Goal: Find specific page/section

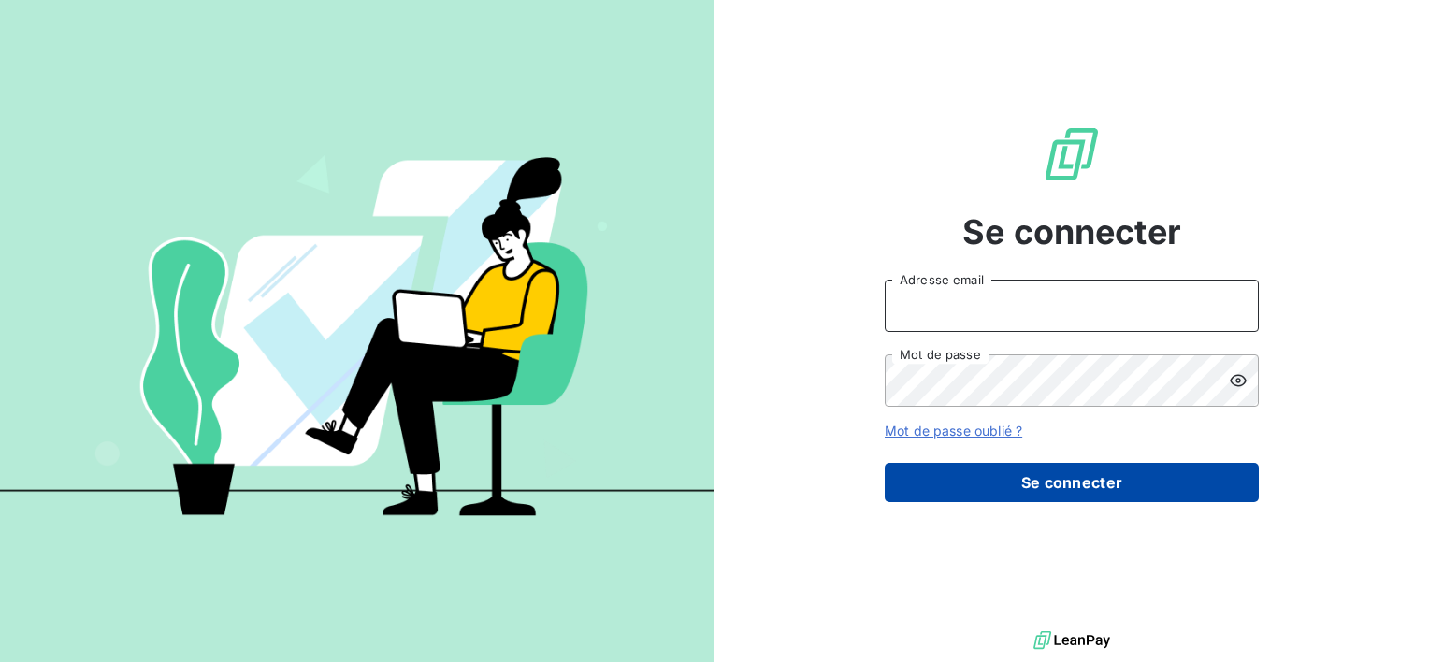
type input "[EMAIL_ADDRESS][DOMAIN_NAME]"
click at [1029, 482] on button "Se connecter" at bounding box center [1072, 482] width 374 height 39
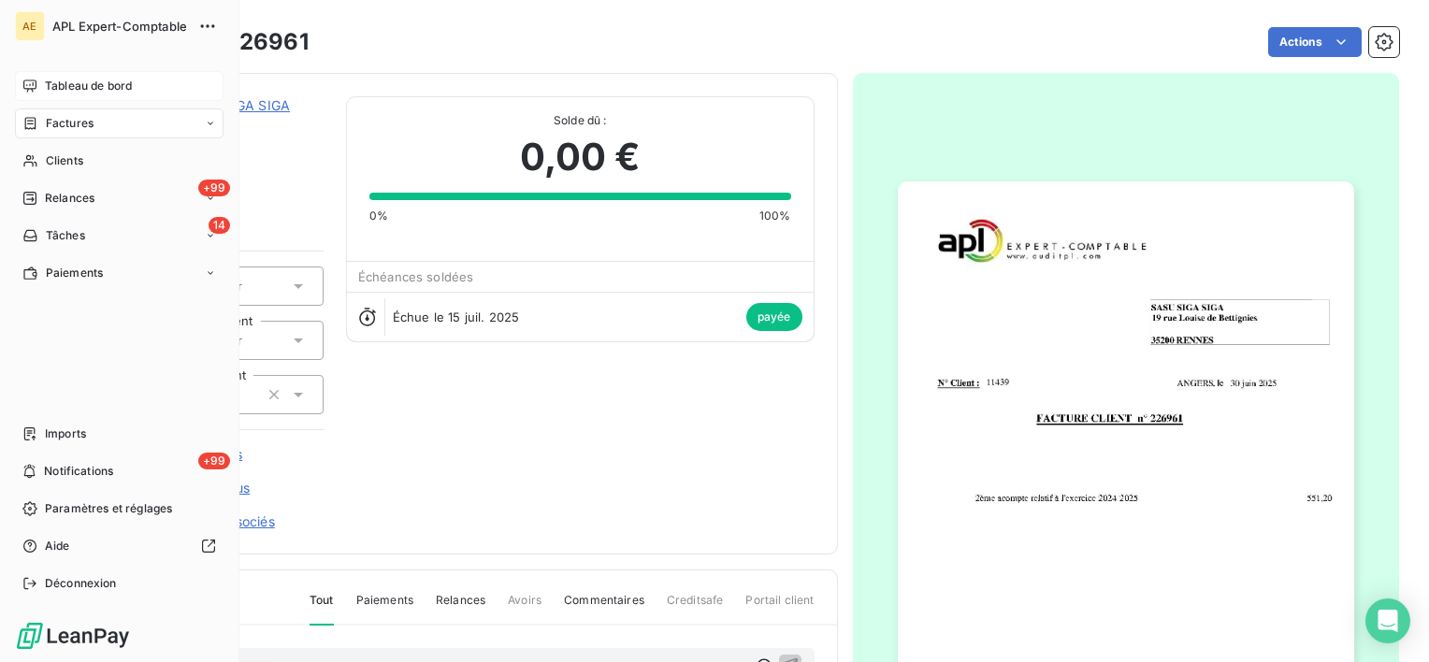
click at [66, 90] on span "Tableau de bord" at bounding box center [88, 86] width 87 height 17
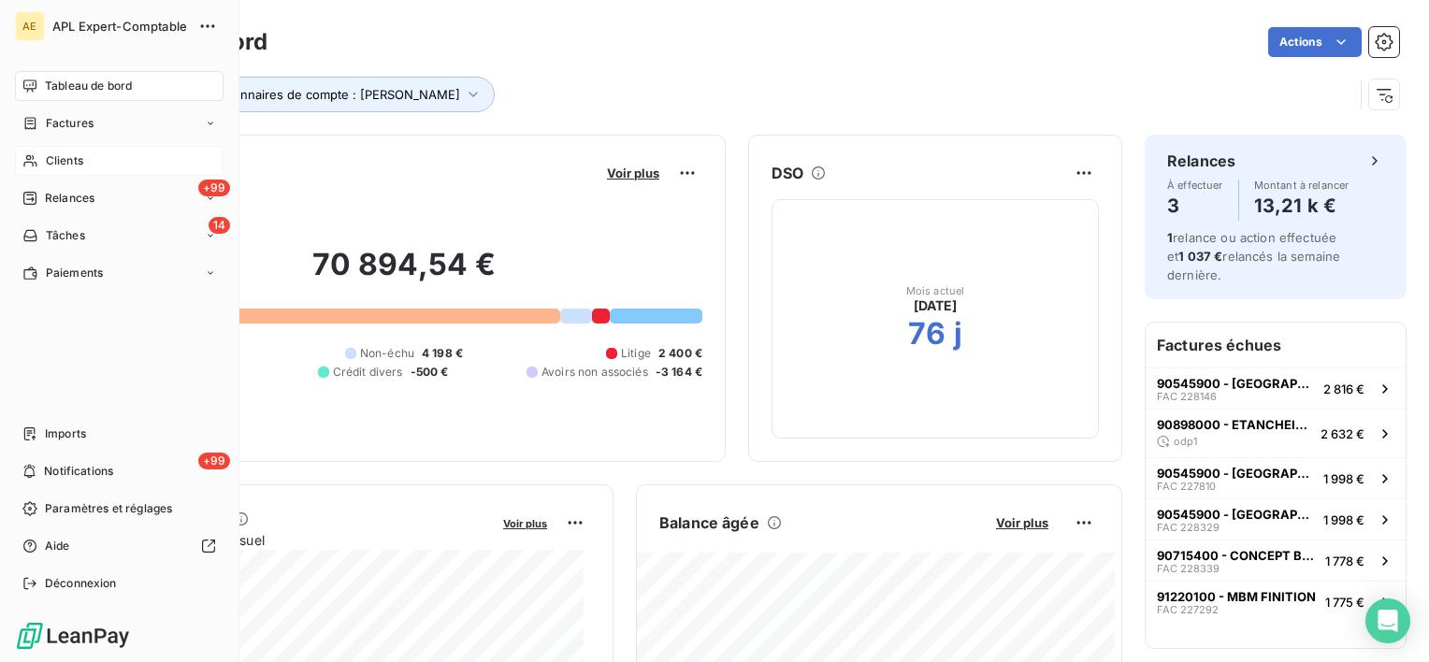
click at [56, 165] on span "Clients" at bounding box center [64, 160] width 37 height 17
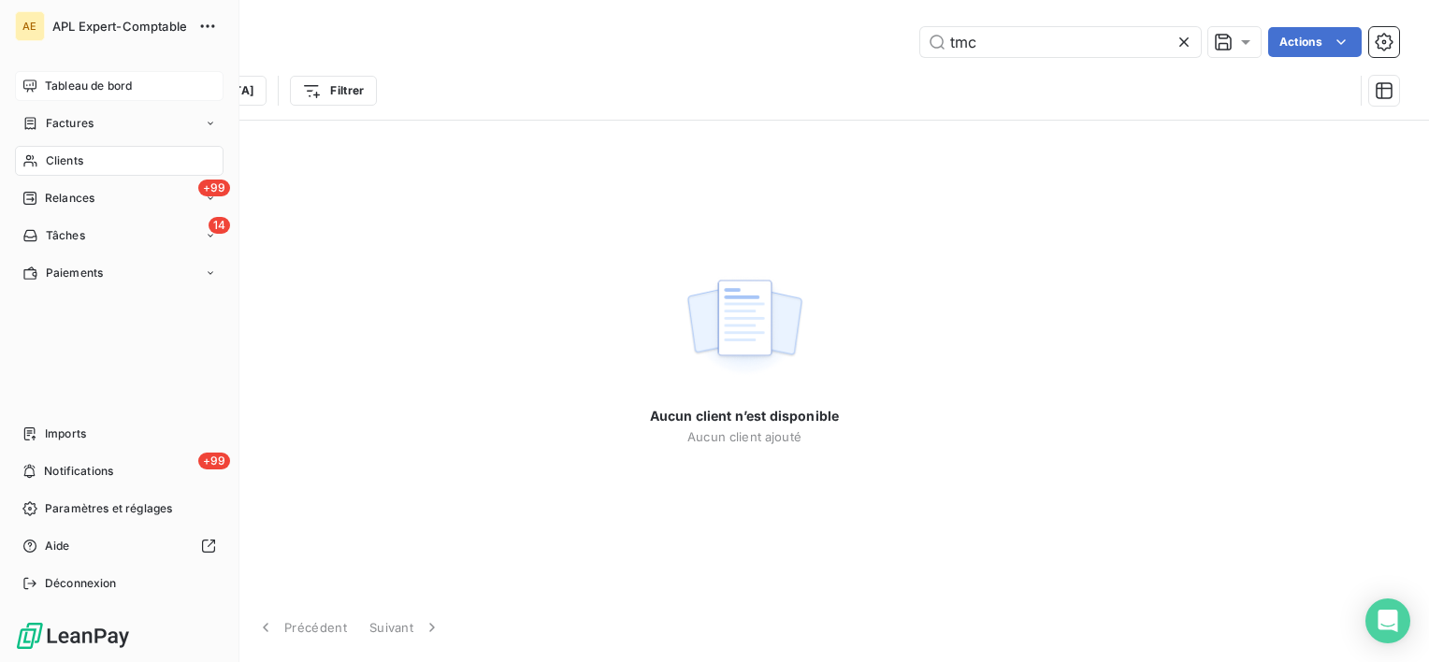
type input "tmc"
click at [52, 92] on span "Tableau de bord" at bounding box center [88, 86] width 87 height 17
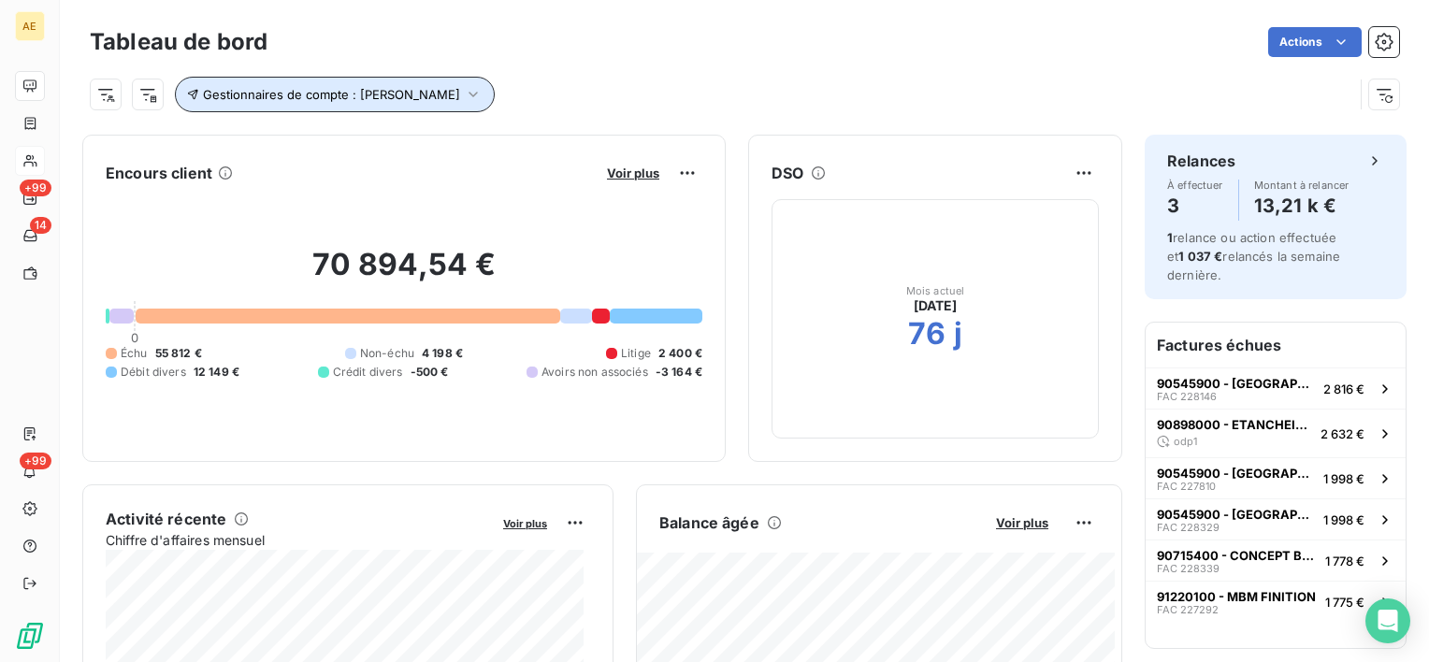
click at [367, 82] on button "Gestionnaires de compte : [PERSON_NAME]" at bounding box center [335, 95] width 320 height 36
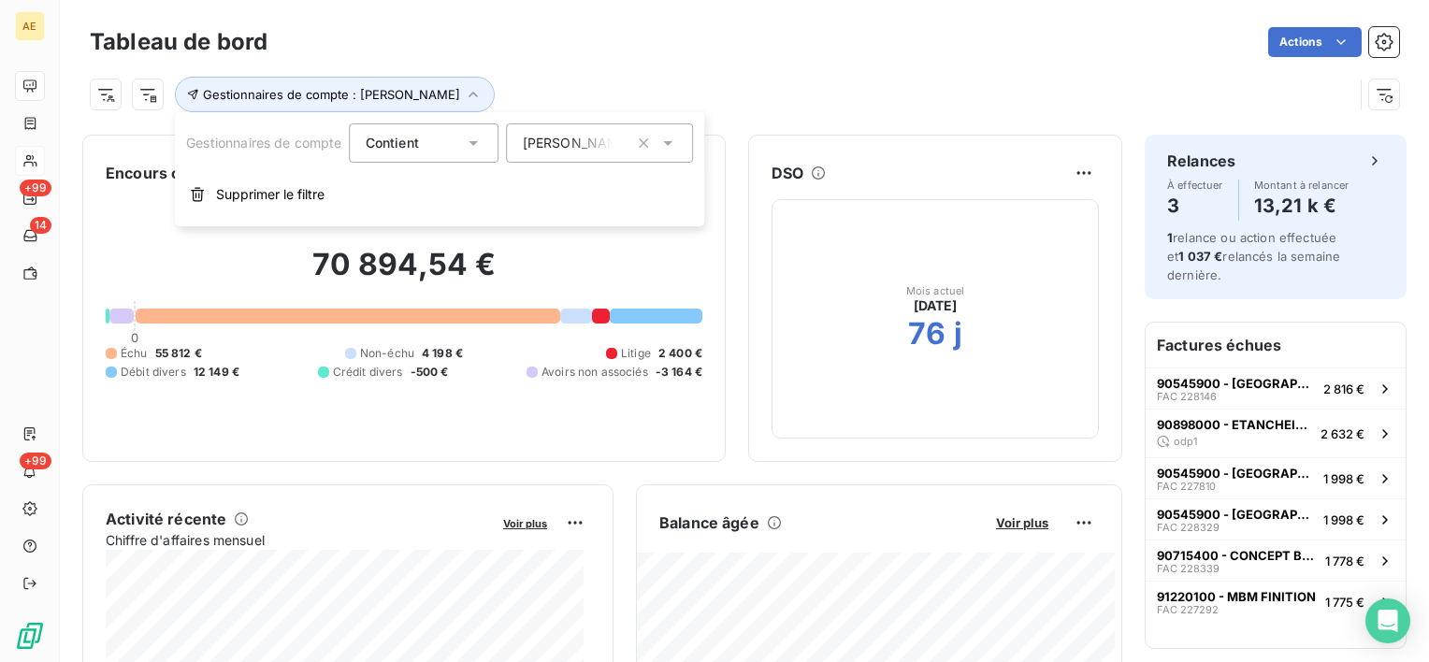
click at [527, 144] on span "[PERSON_NAME]" at bounding box center [577, 143] width 109 height 19
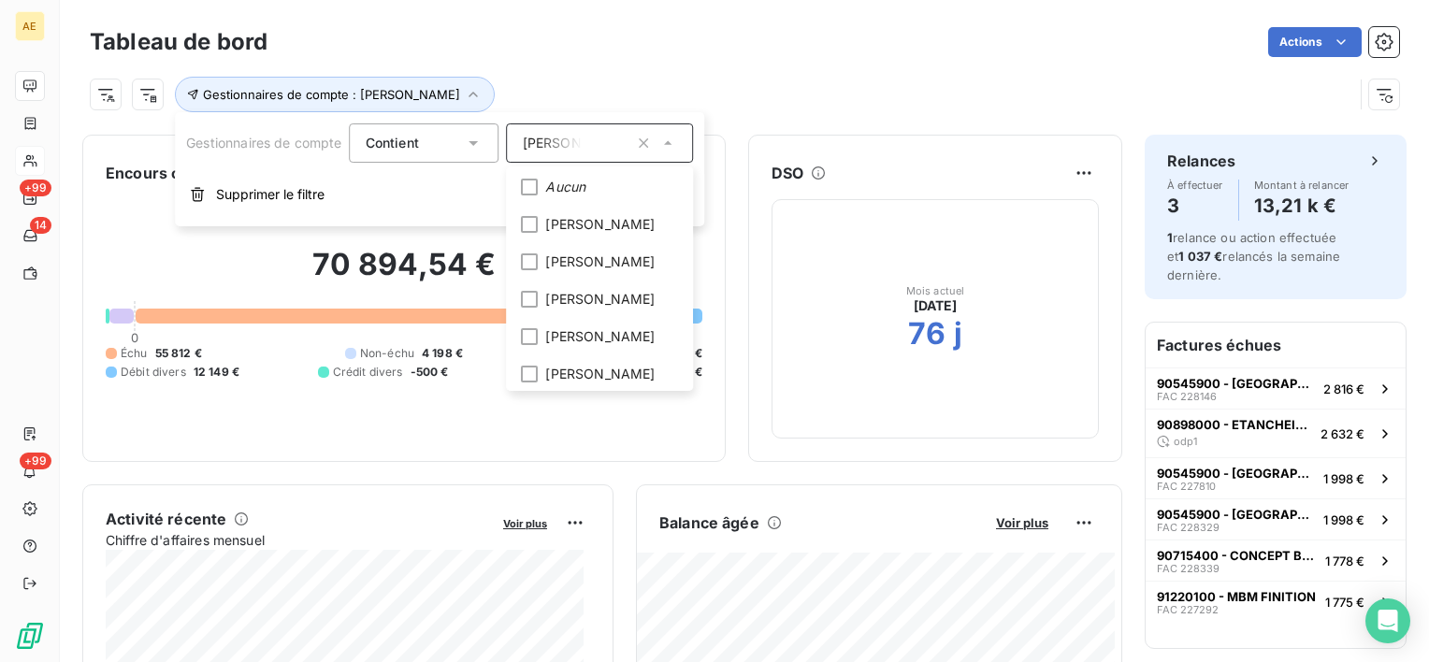
scroll to position [243, 0]
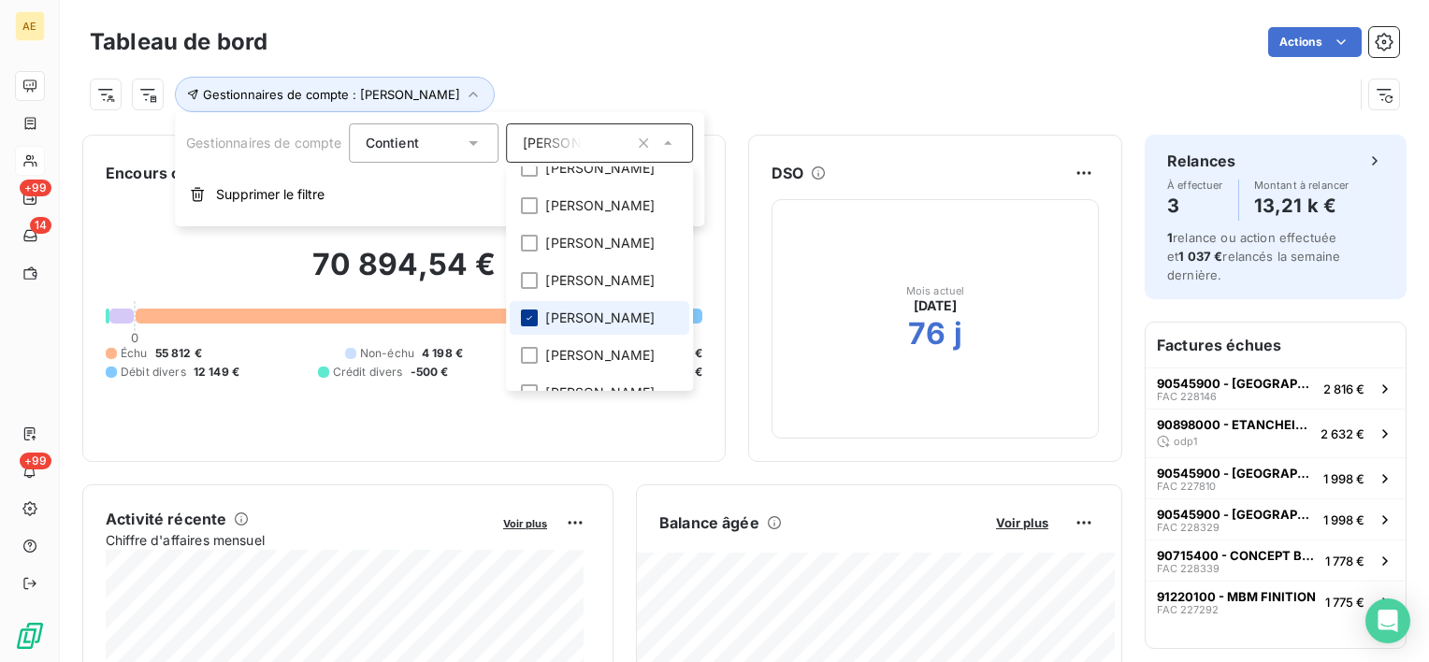
click at [525, 326] on div at bounding box center [530, 318] width 17 height 17
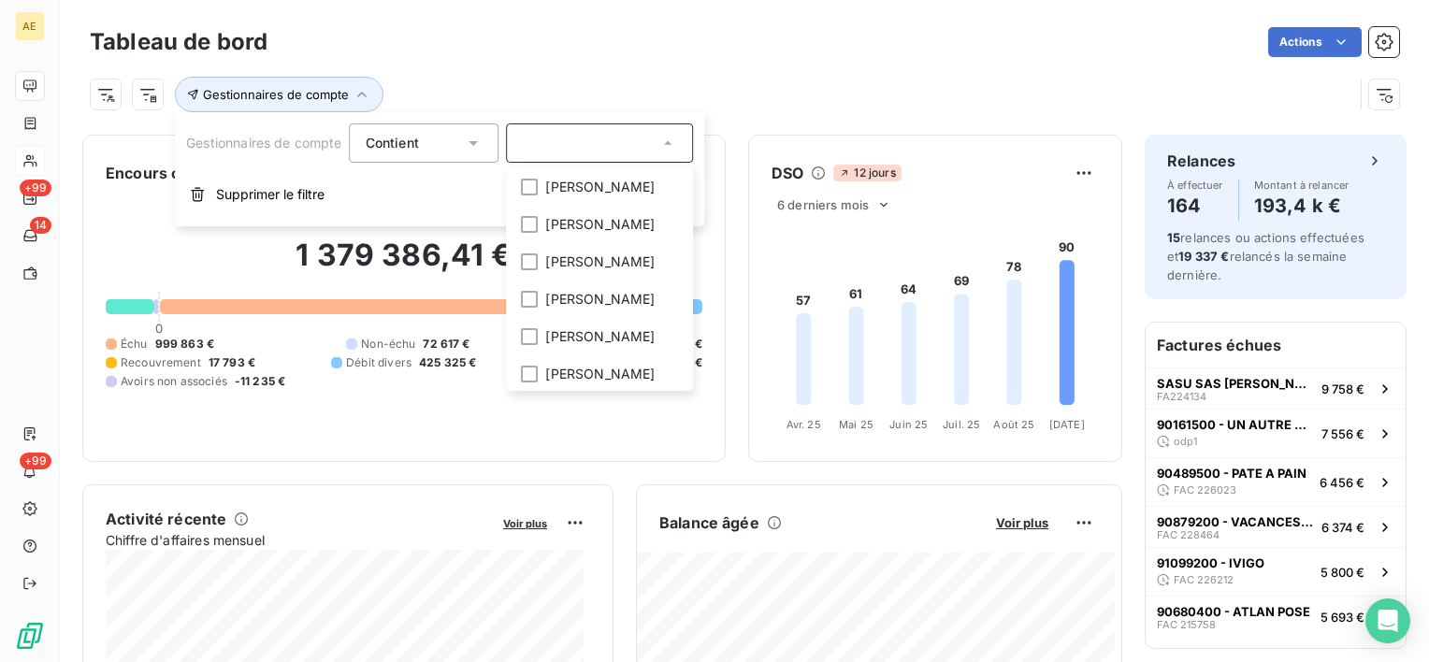
scroll to position [527, 0]
click at [539, 310] on li "[PERSON_NAME]" at bounding box center [601, 296] width 180 height 34
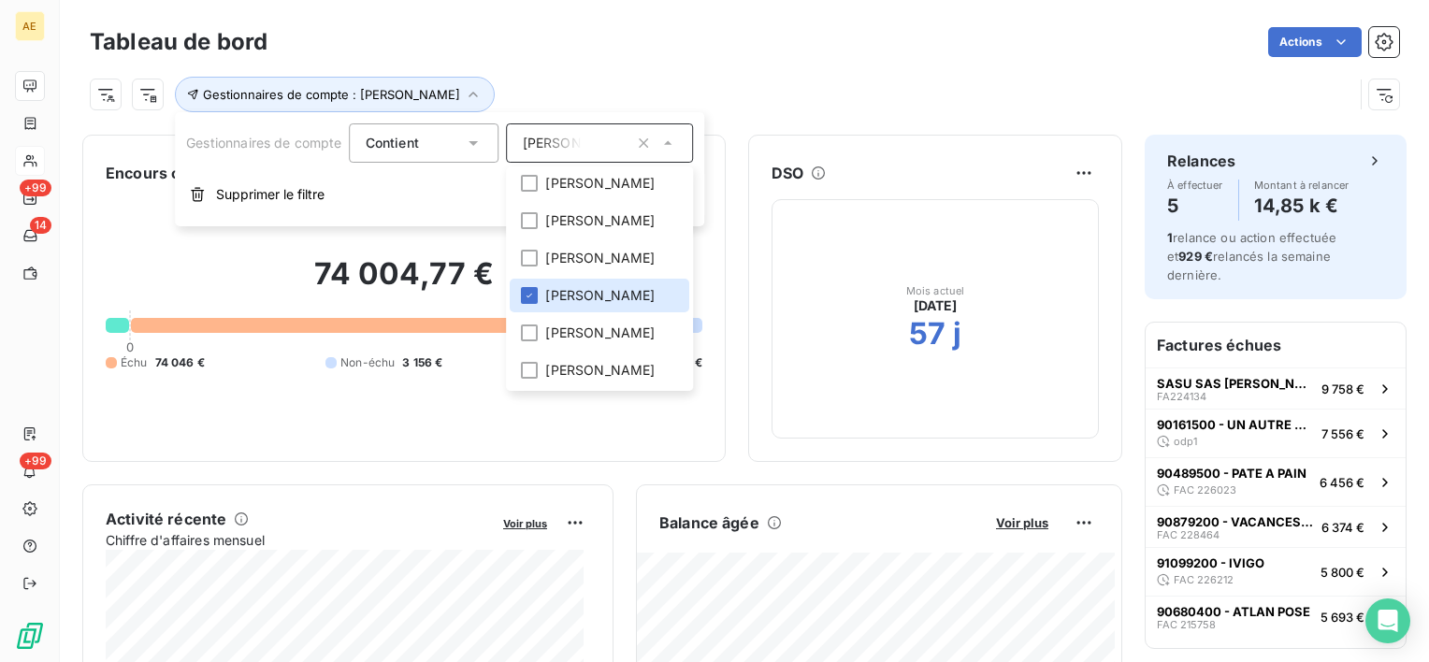
click at [638, 98] on div "Gestionnaires de compte : [PERSON_NAME]" at bounding box center [721, 95] width 1263 height 36
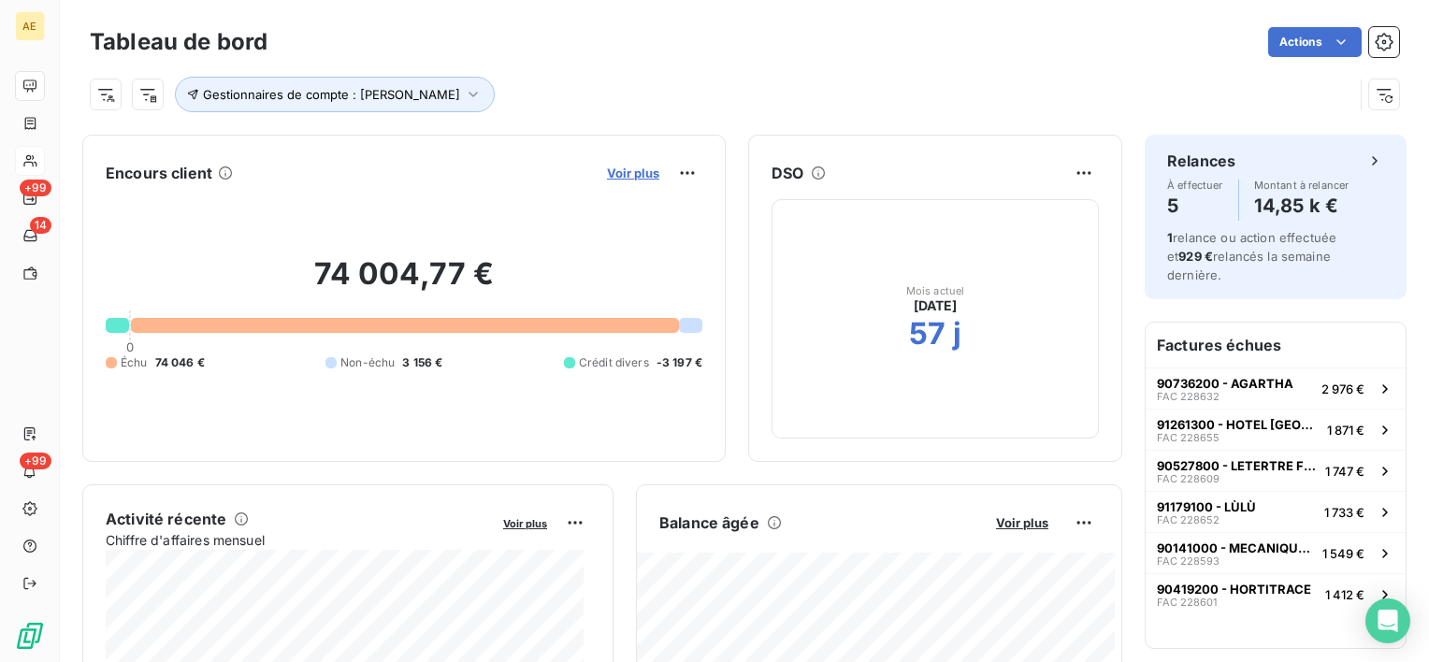
click at [626, 166] on span "Voir plus" at bounding box center [633, 173] width 52 height 15
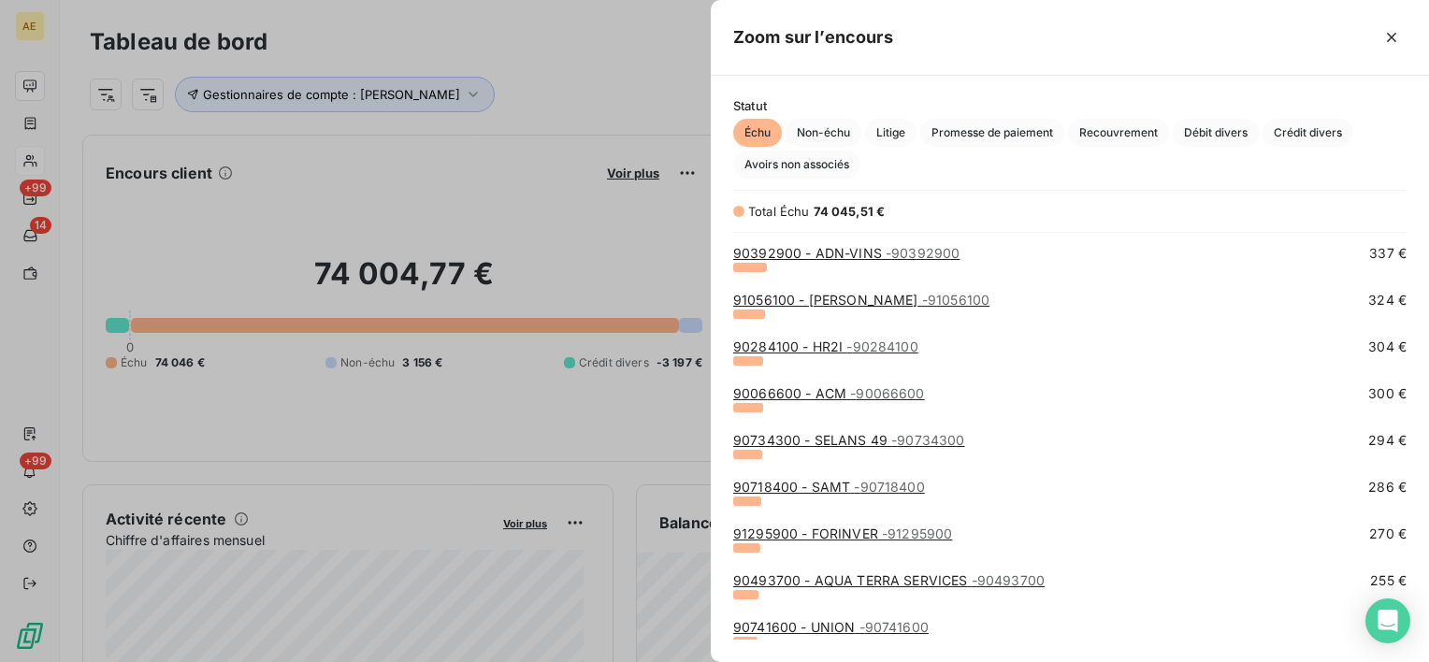
scroll to position [3695, 0]
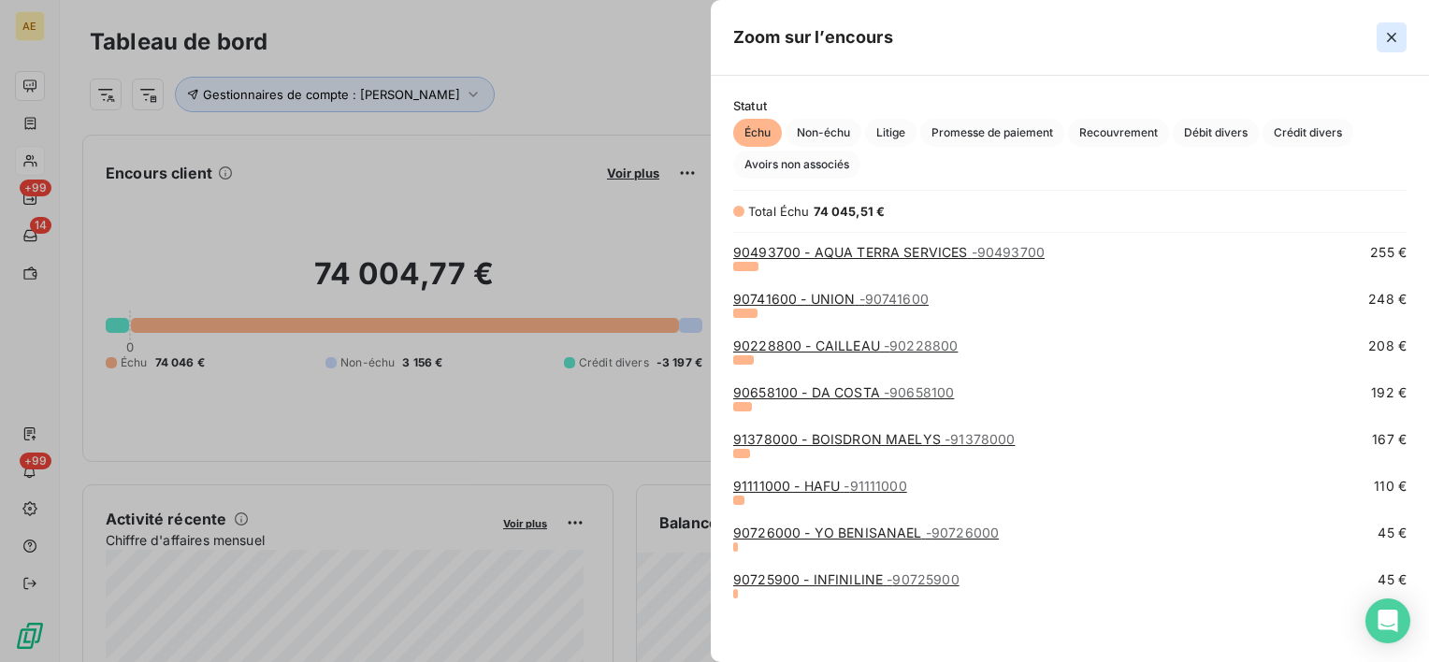
click at [1393, 34] on icon "button" at bounding box center [1391, 37] width 9 height 9
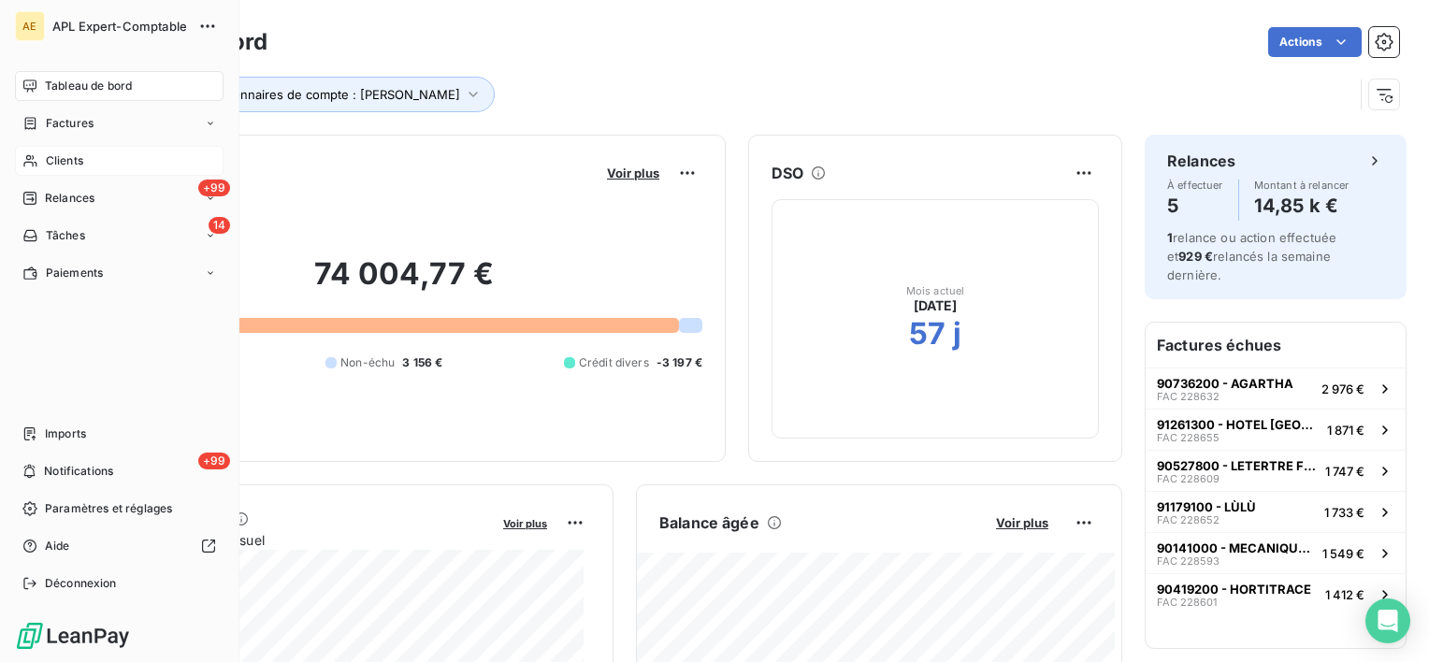
click at [56, 153] on span "Clients" at bounding box center [64, 160] width 37 height 17
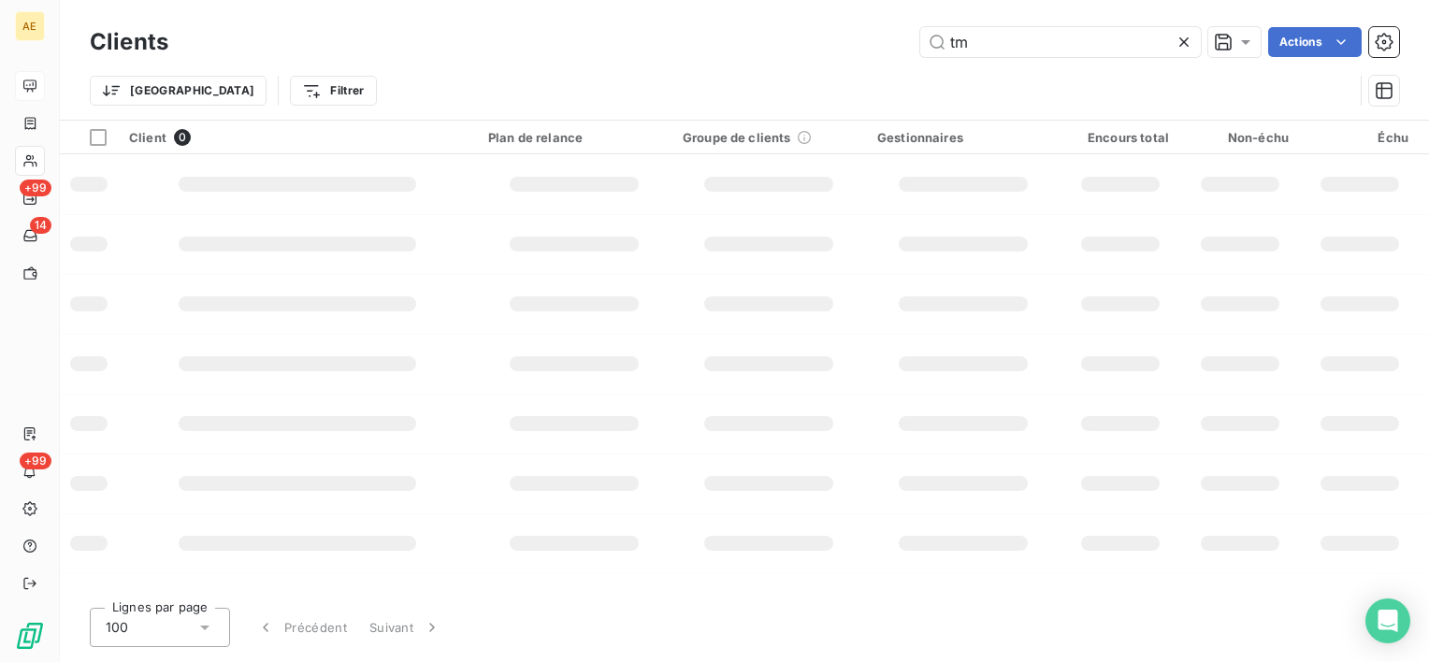
type input "t"
type input "T"
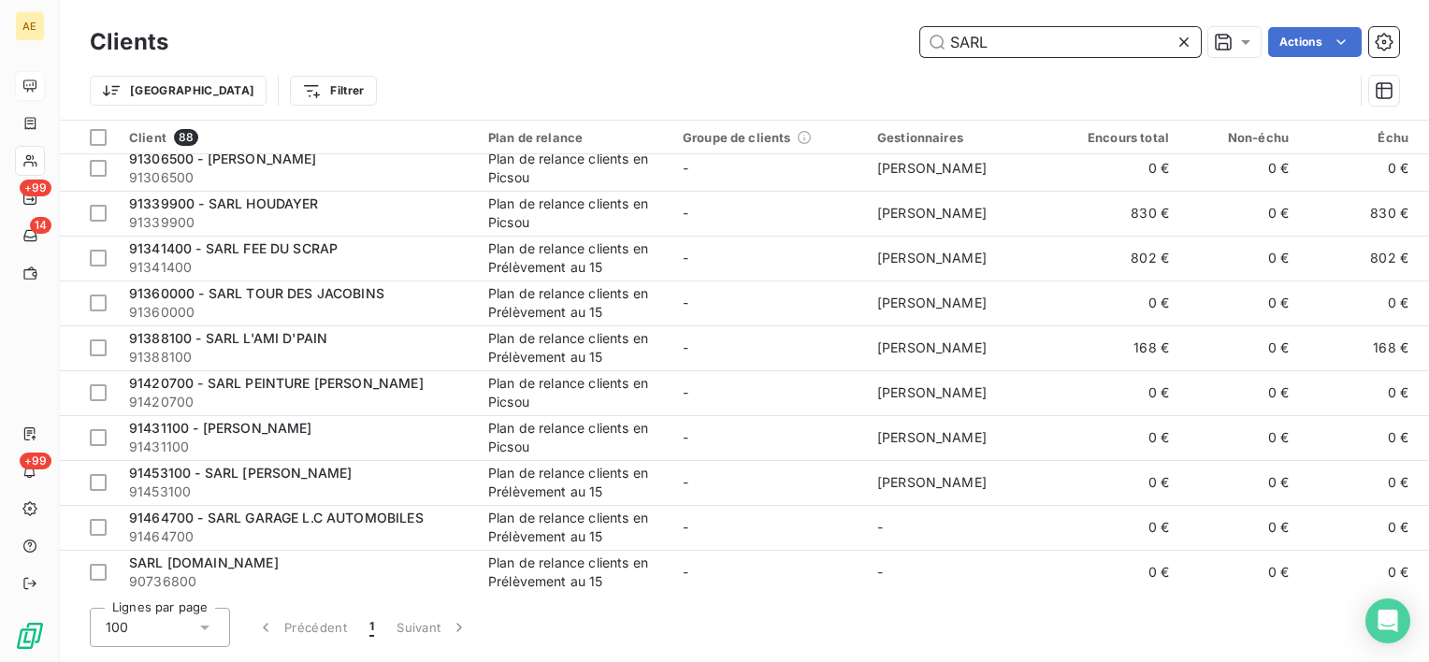
scroll to position [1590, 0]
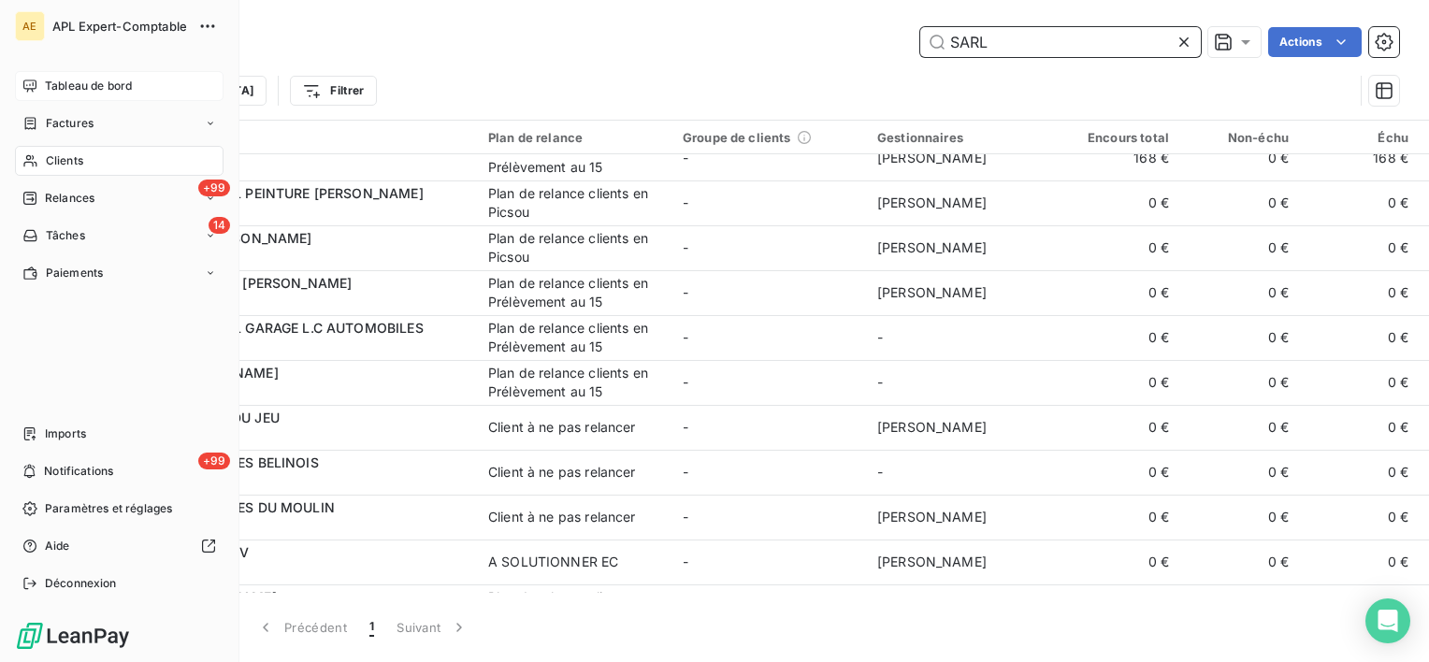
type input "SARL"
click at [82, 83] on span "Tableau de bord" at bounding box center [88, 86] width 87 height 17
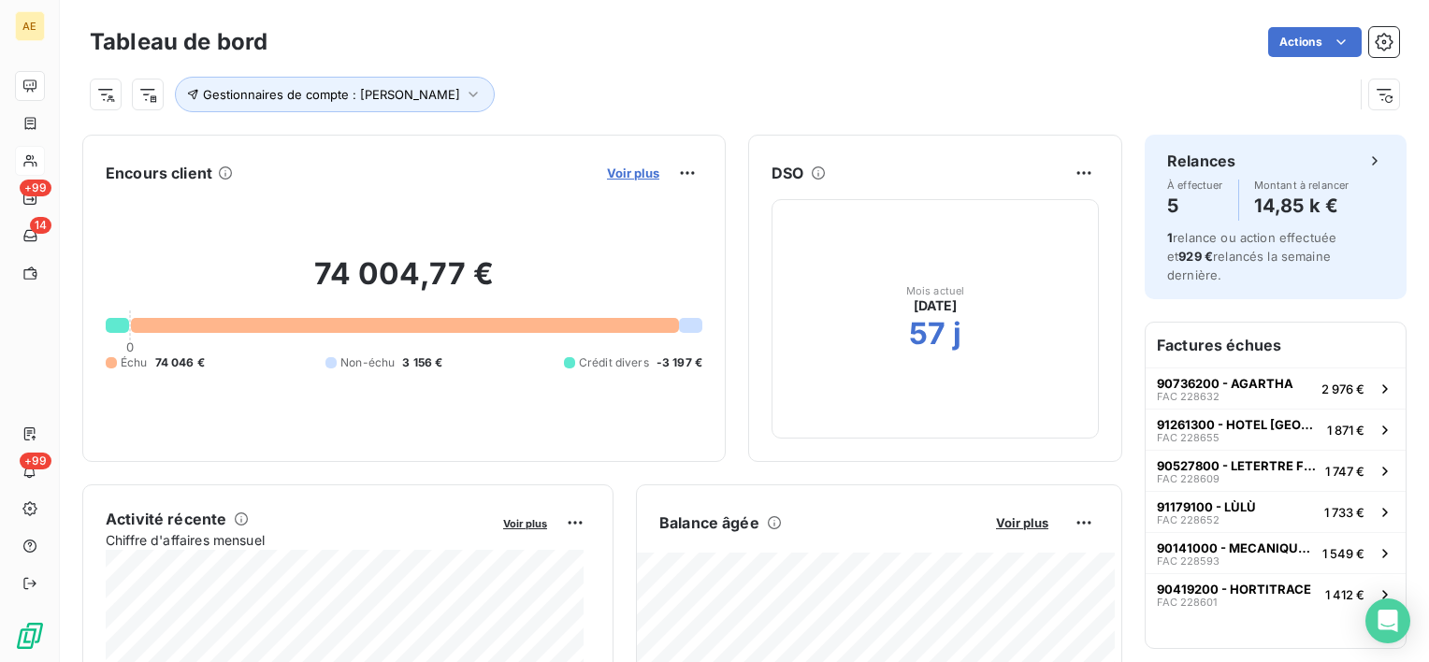
click at [616, 173] on span "Voir plus" at bounding box center [633, 173] width 52 height 15
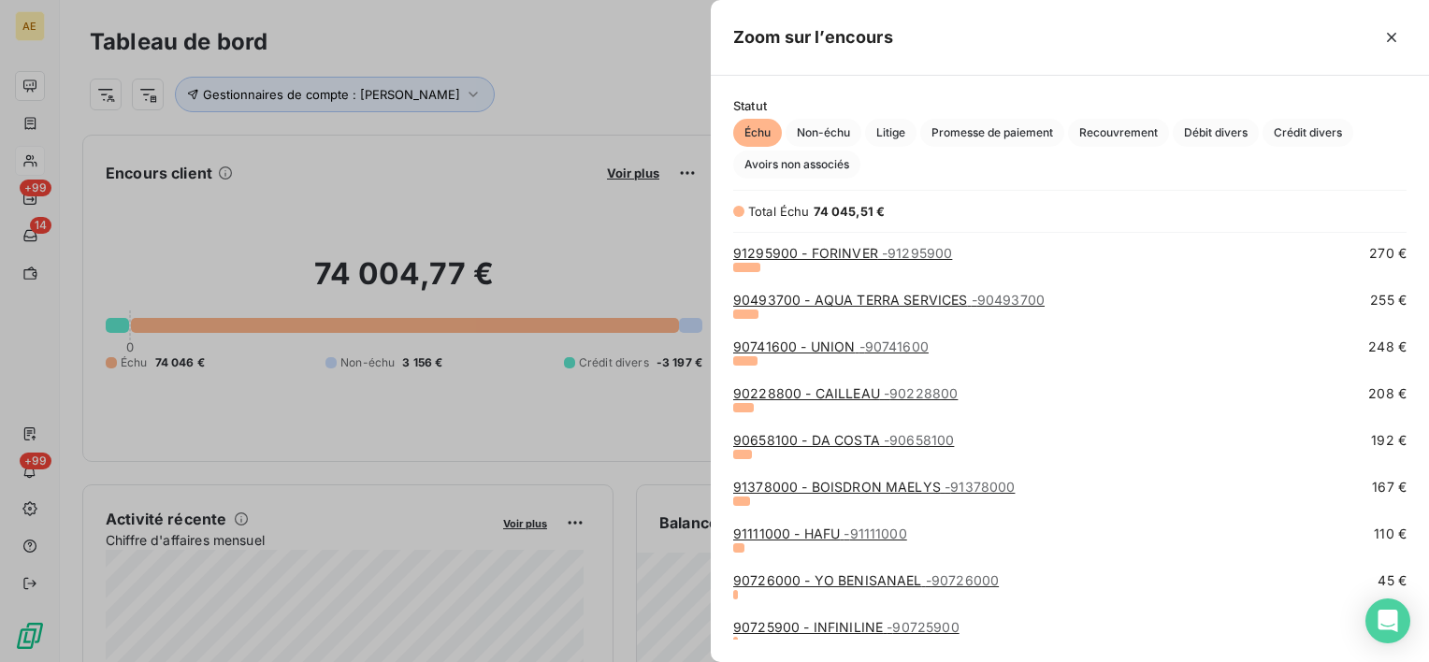
scroll to position [3695, 0]
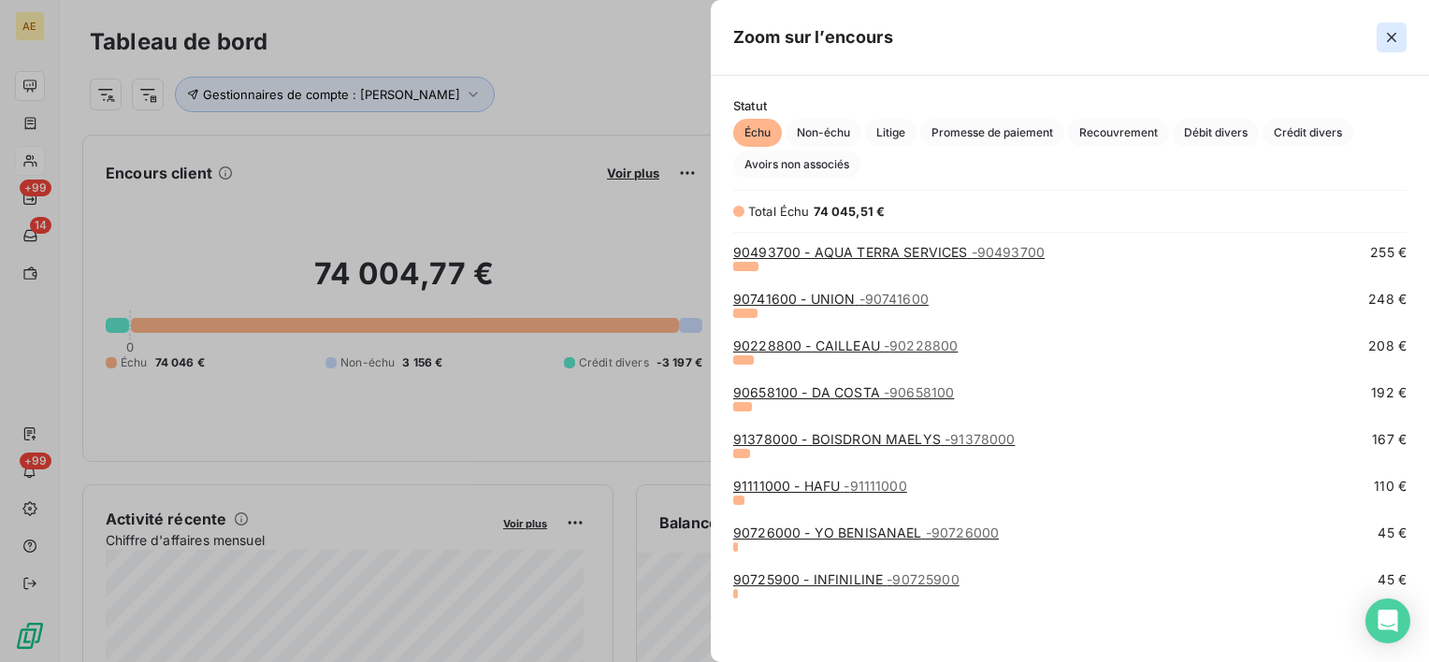
click at [1387, 35] on icon "button" at bounding box center [1391, 37] width 19 height 19
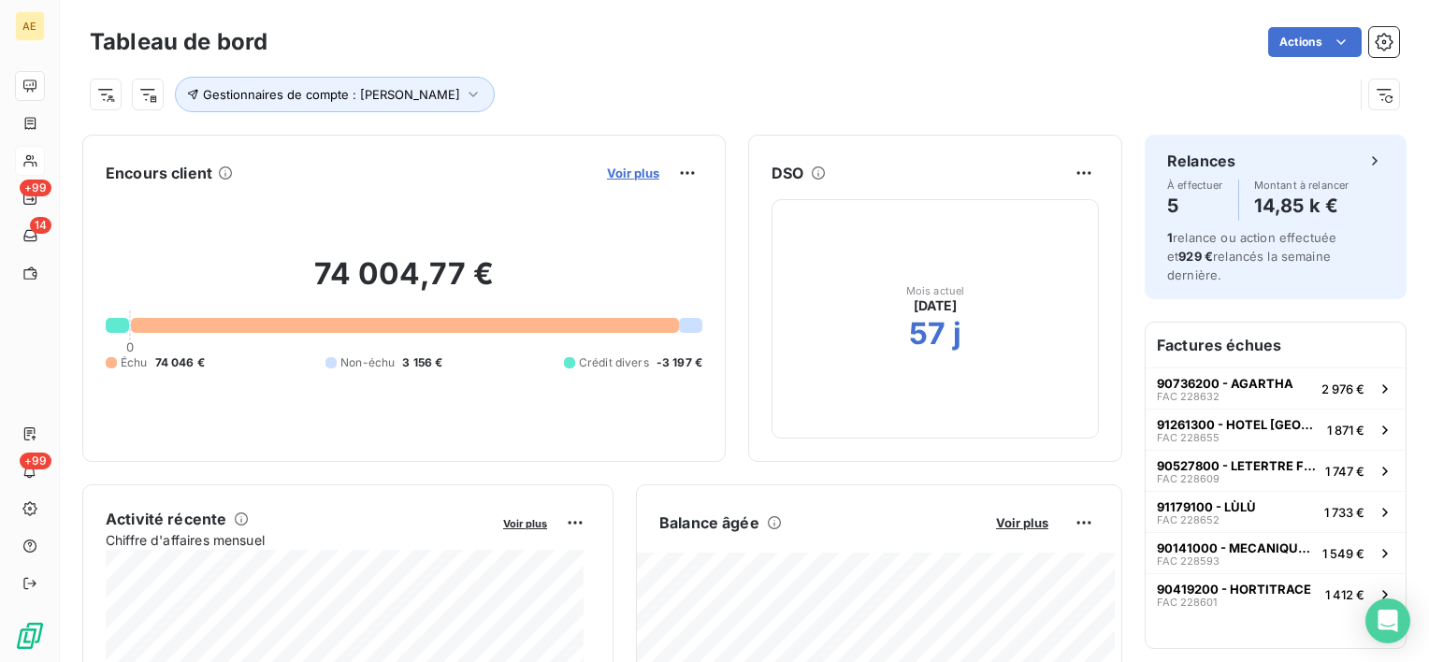
click at [612, 174] on span "Voir plus" at bounding box center [633, 173] width 52 height 15
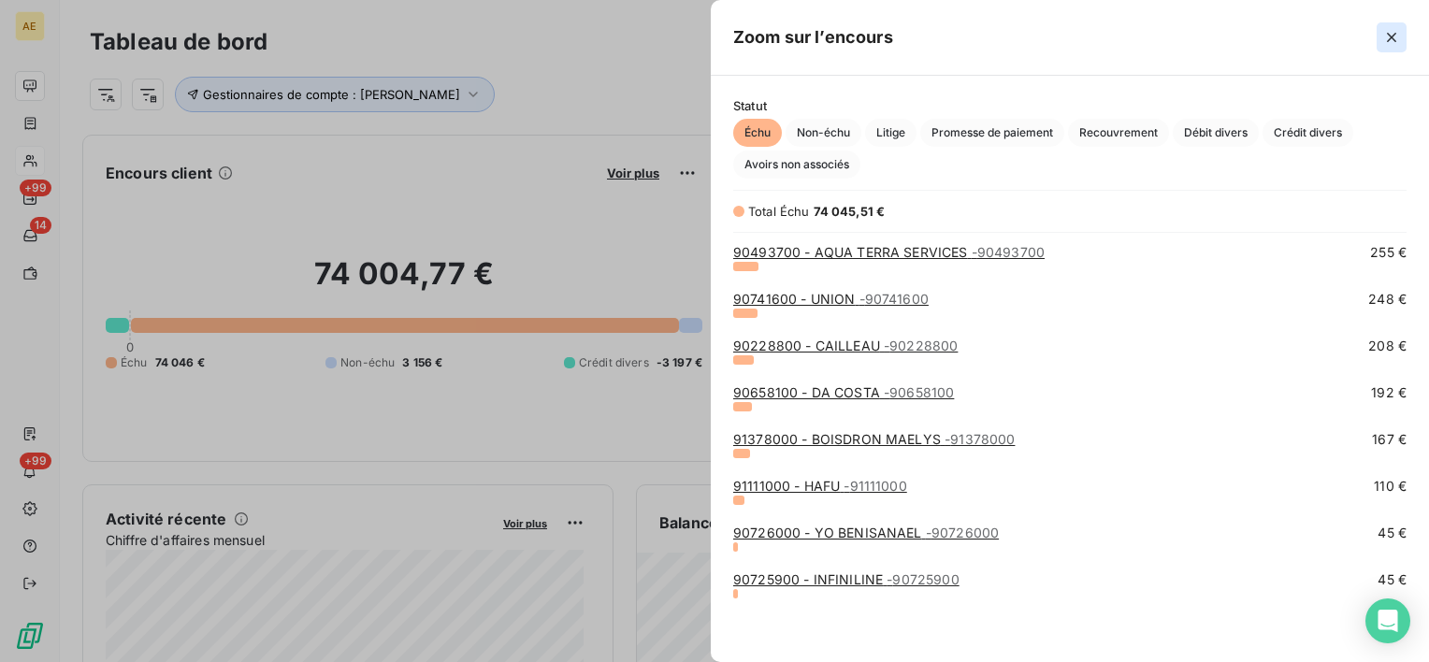
click at [1392, 29] on icon "button" at bounding box center [1391, 37] width 19 height 19
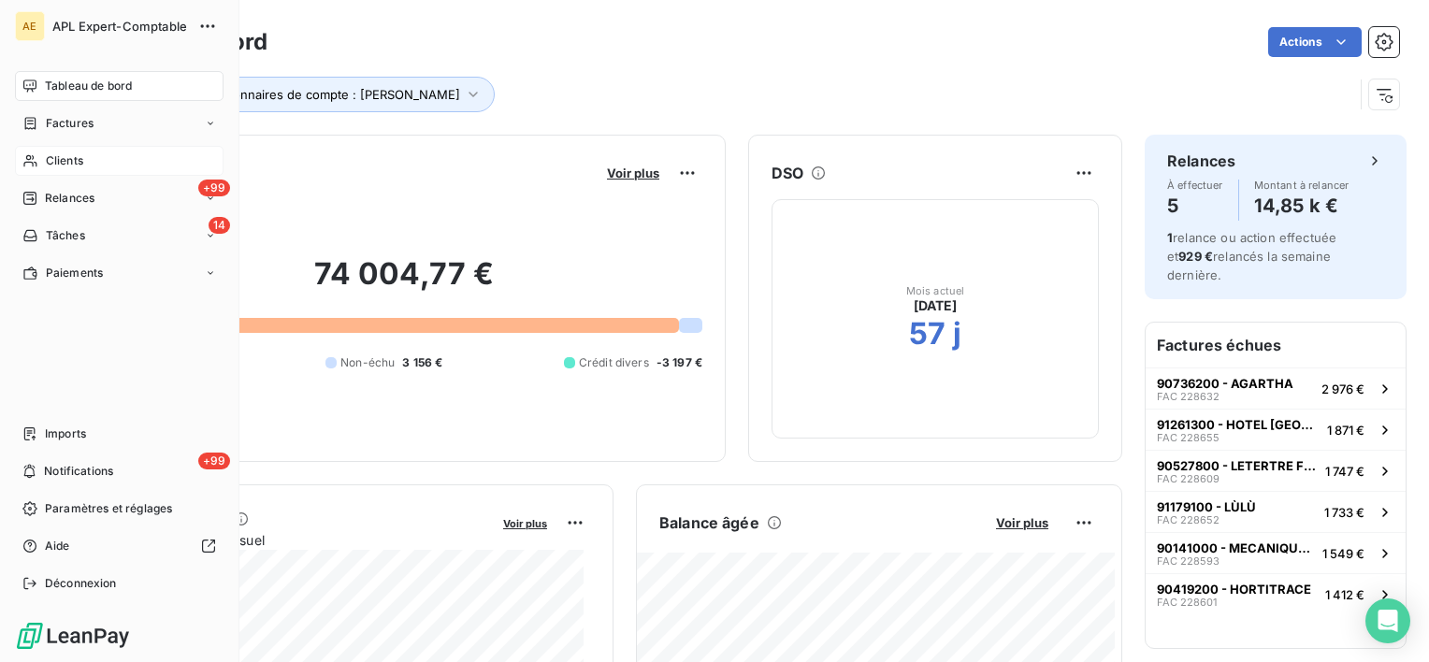
click at [60, 157] on span "Clients" at bounding box center [64, 160] width 37 height 17
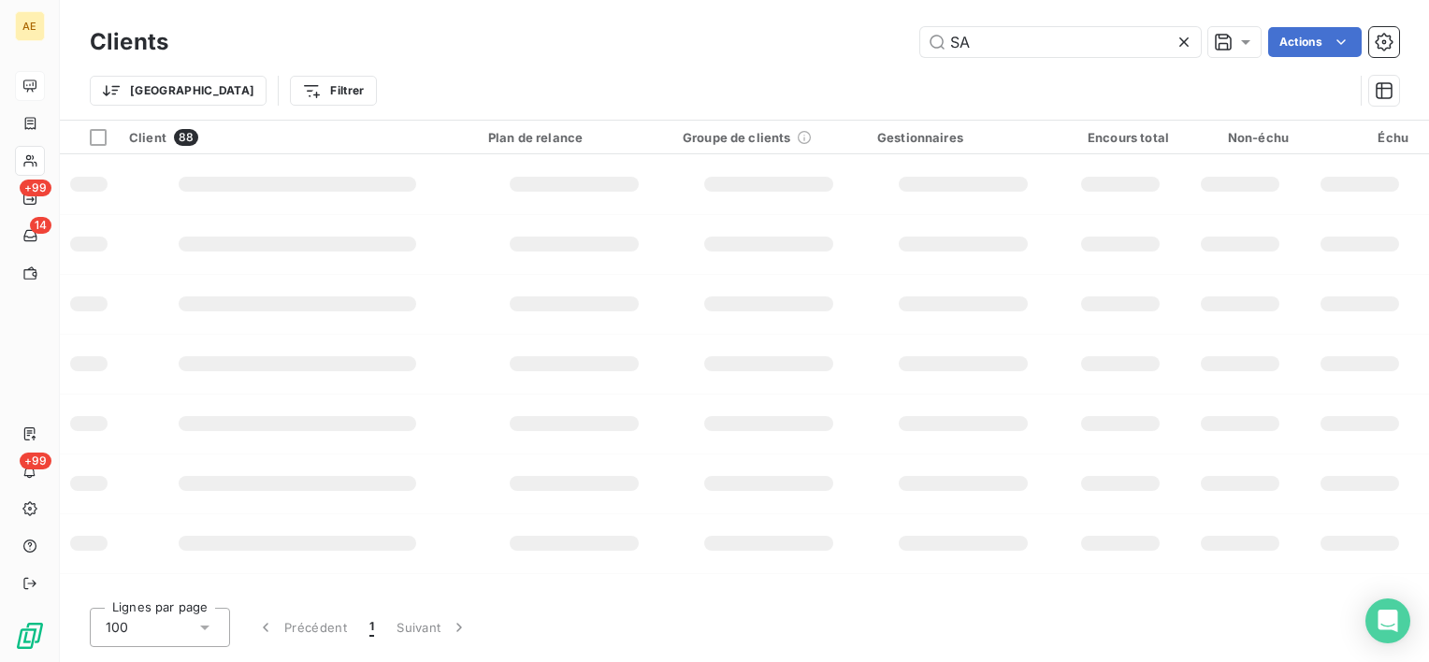
type input "S"
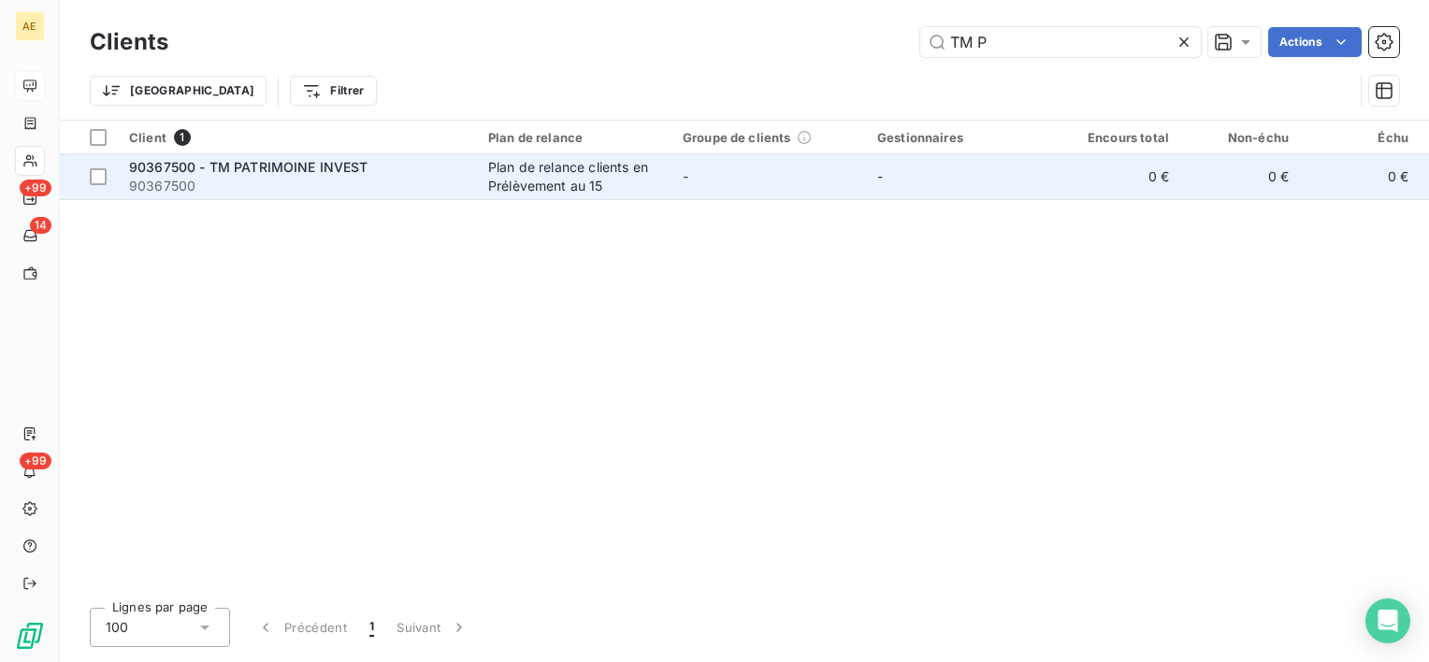
type input "TM P"
click at [323, 168] on span "90367500 - TM PATRIMOINE INVEST" at bounding box center [248, 167] width 239 height 16
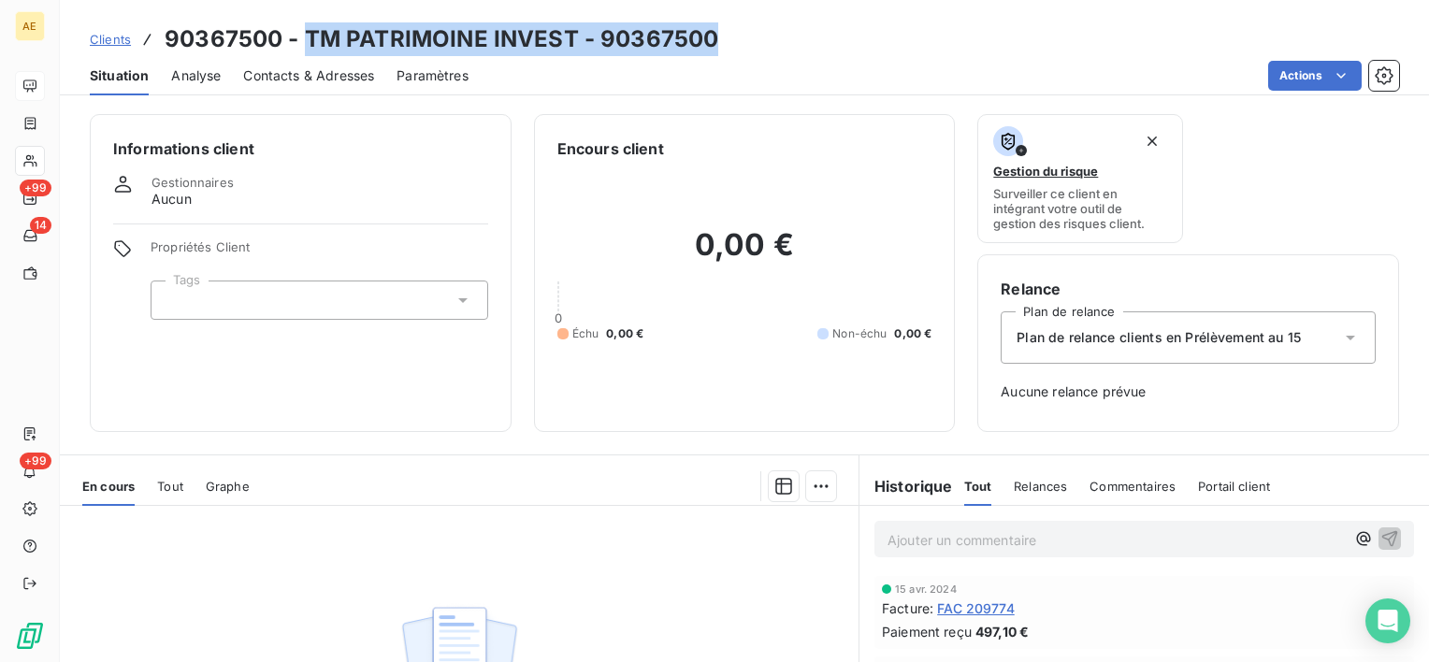
drag, startPoint x: 756, startPoint y: 41, endPoint x: 308, endPoint y: 12, distance: 448.9
click at [308, 12] on div "Clients 90367500 - TM PATRIMOINE INVEST - 90367500 Situation Analyse Contacts &…" at bounding box center [744, 47] width 1369 height 95
copy h3 "TM PATRIMOINE INVEST - 90367500"
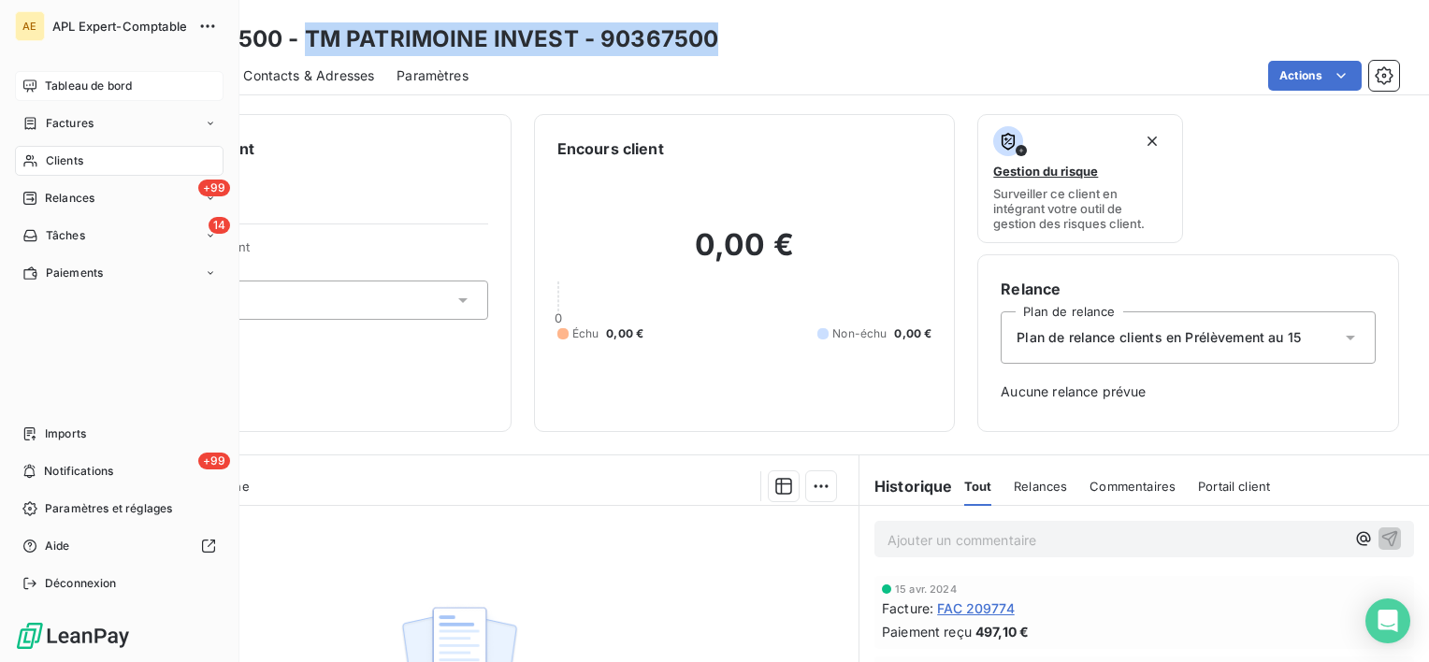
click at [36, 90] on icon at bounding box center [29, 86] width 15 height 15
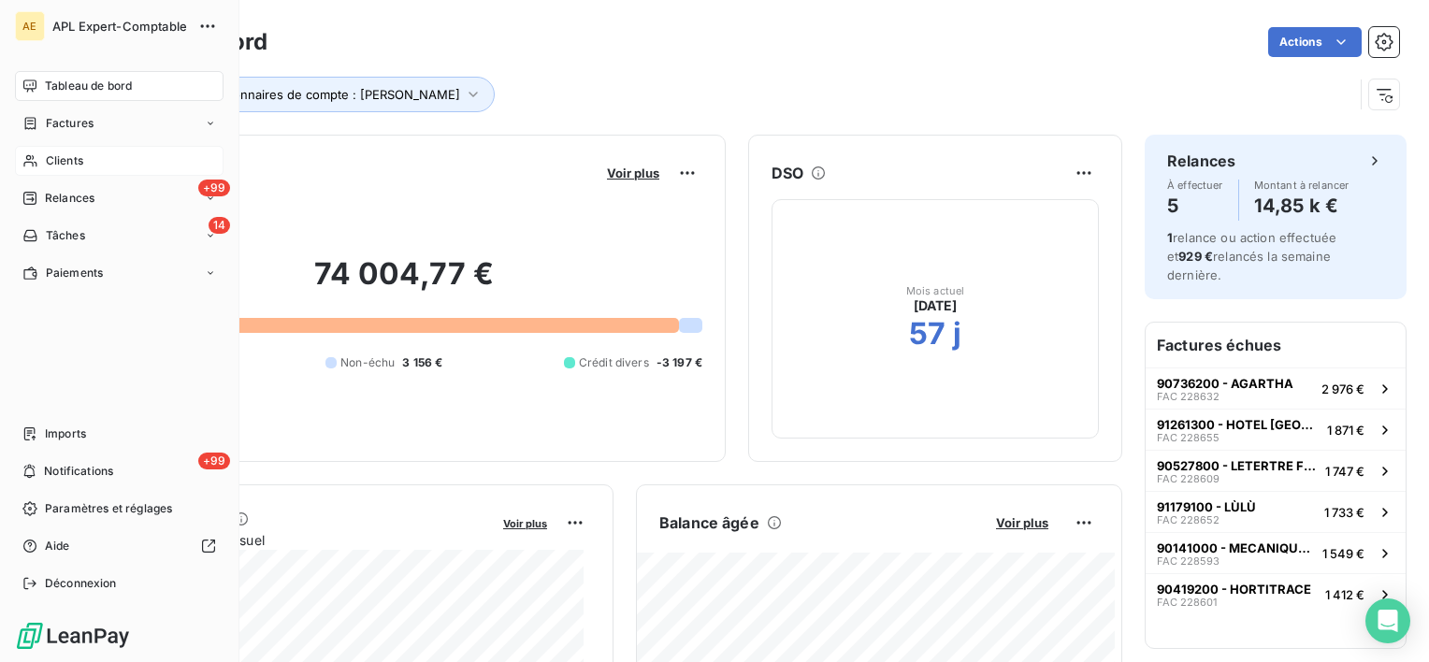
click at [65, 172] on div "Clients" at bounding box center [119, 161] width 209 height 30
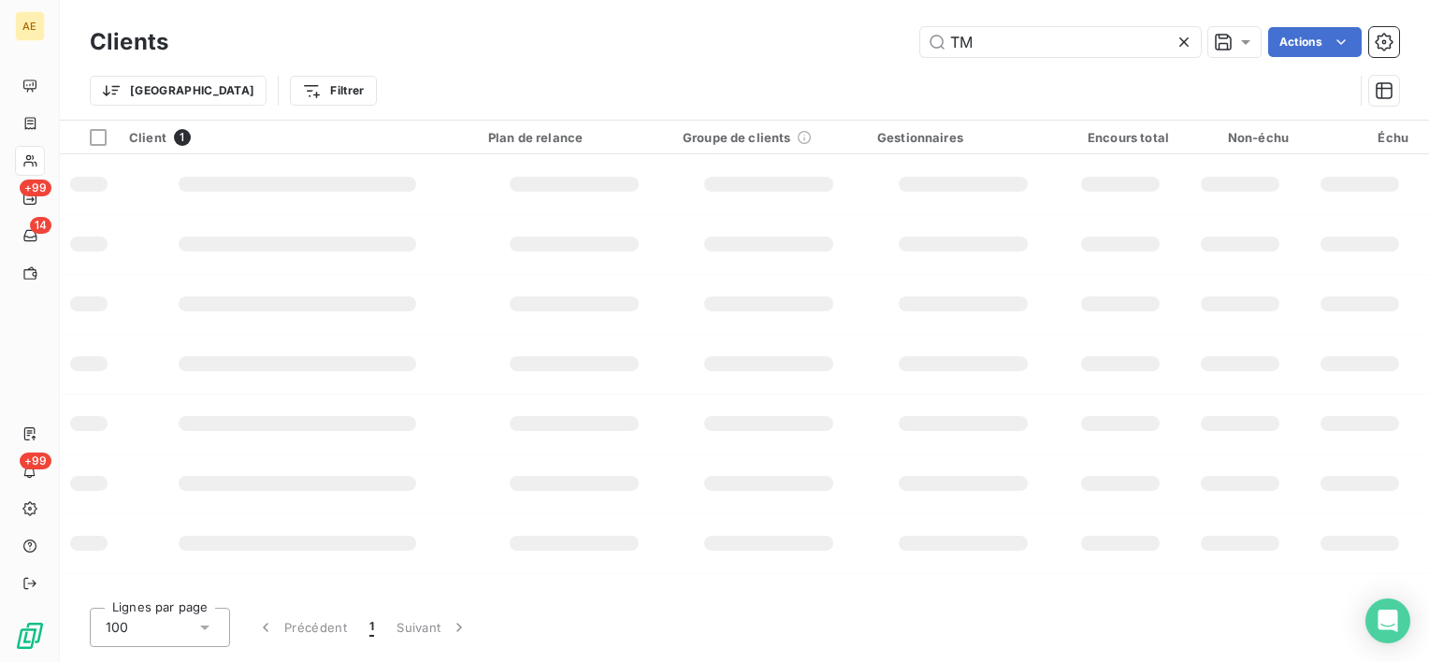
type input "T"
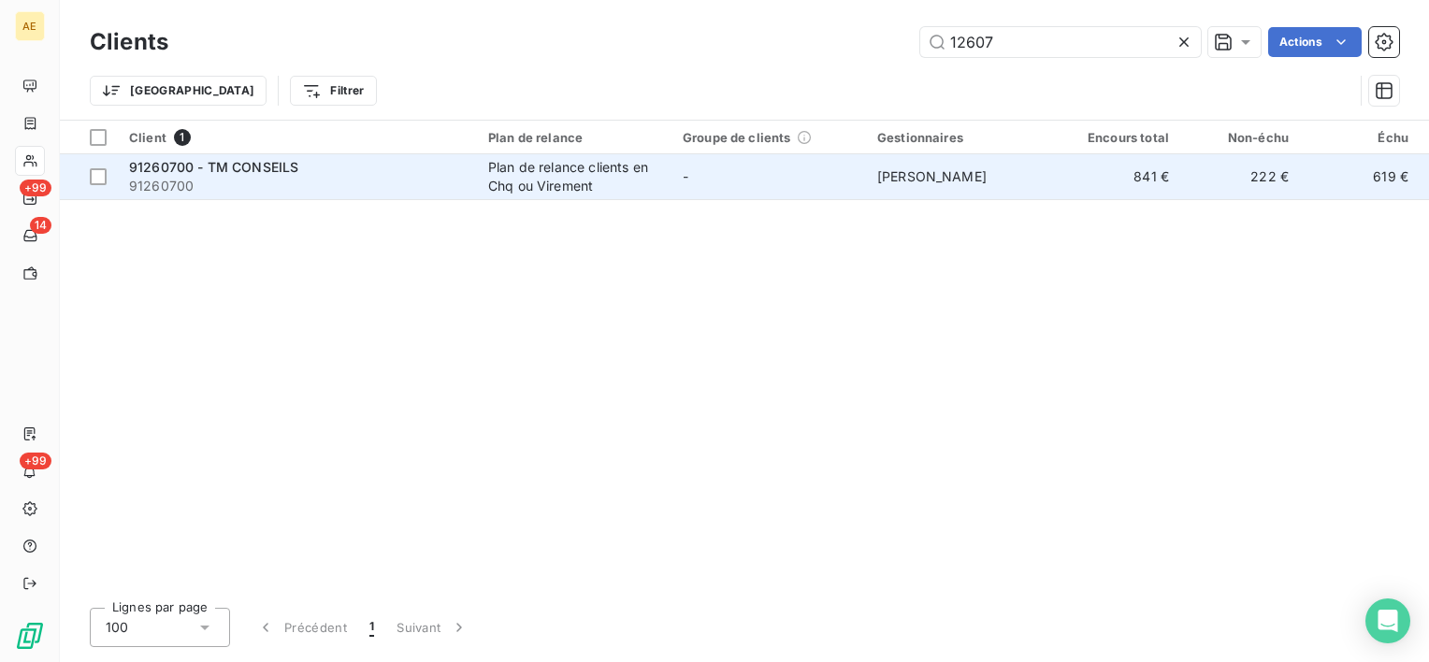
type input "12607"
click at [238, 166] on span "91260700 - TM CONSEILS" at bounding box center [213, 167] width 169 height 16
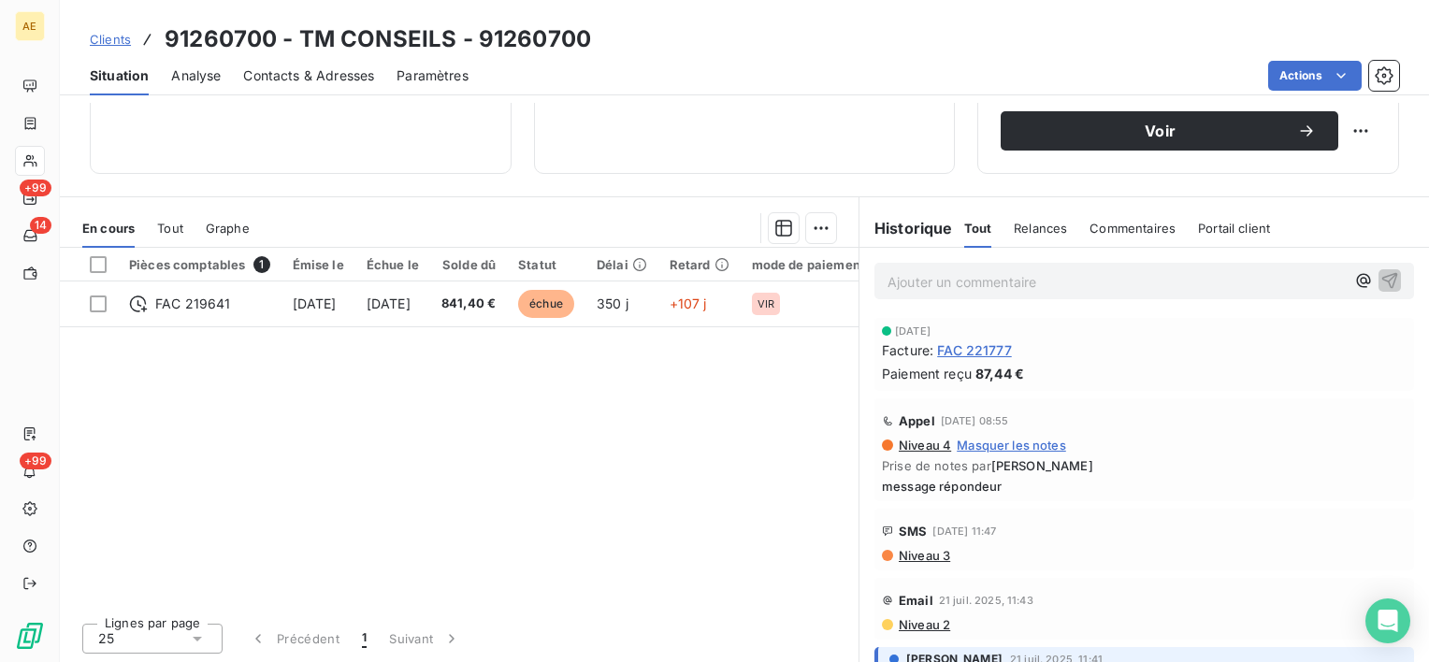
scroll to position [324, 0]
click at [936, 288] on p "Ajouter un commentaire ﻿" at bounding box center [1115, 280] width 457 height 23
click at [963, 284] on p "Ajouter un commentaire ﻿" at bounding box center [1115, 280] width 457 height 23
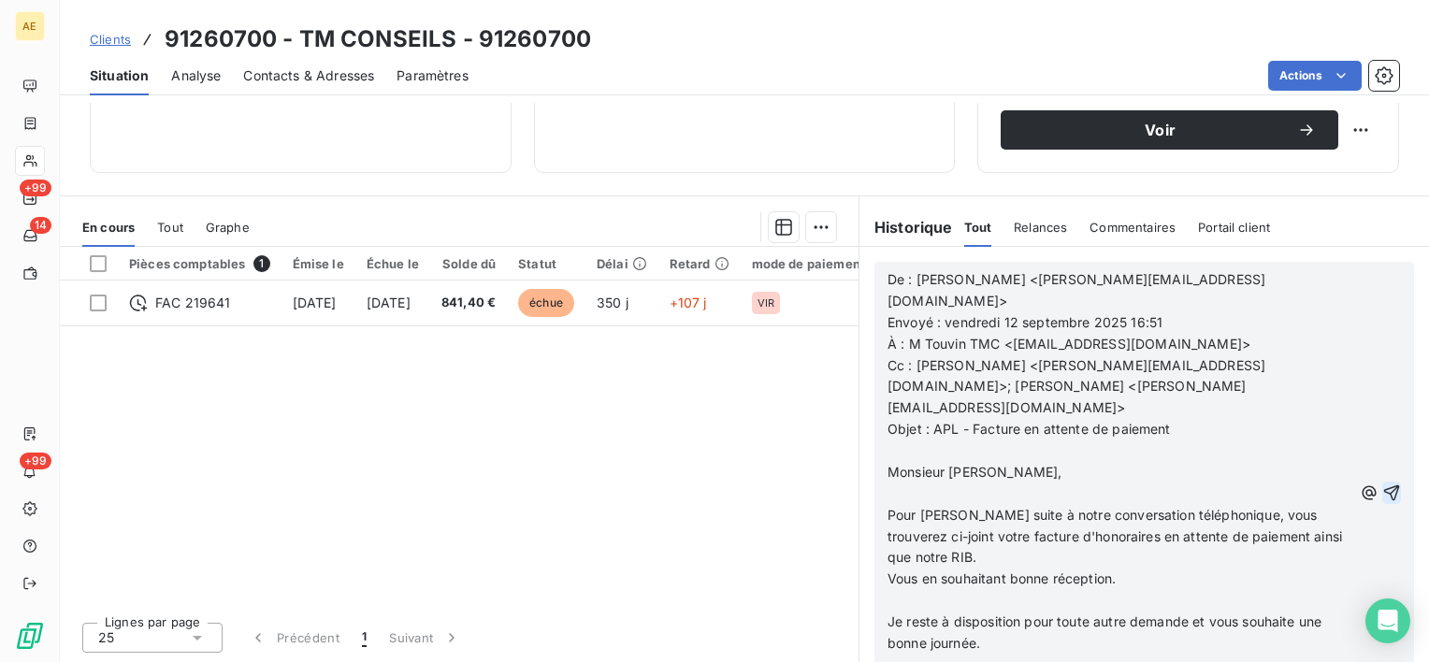
click at [1382, 483] on icon "button" at bounding box center [1391, 492] width 19 height 19
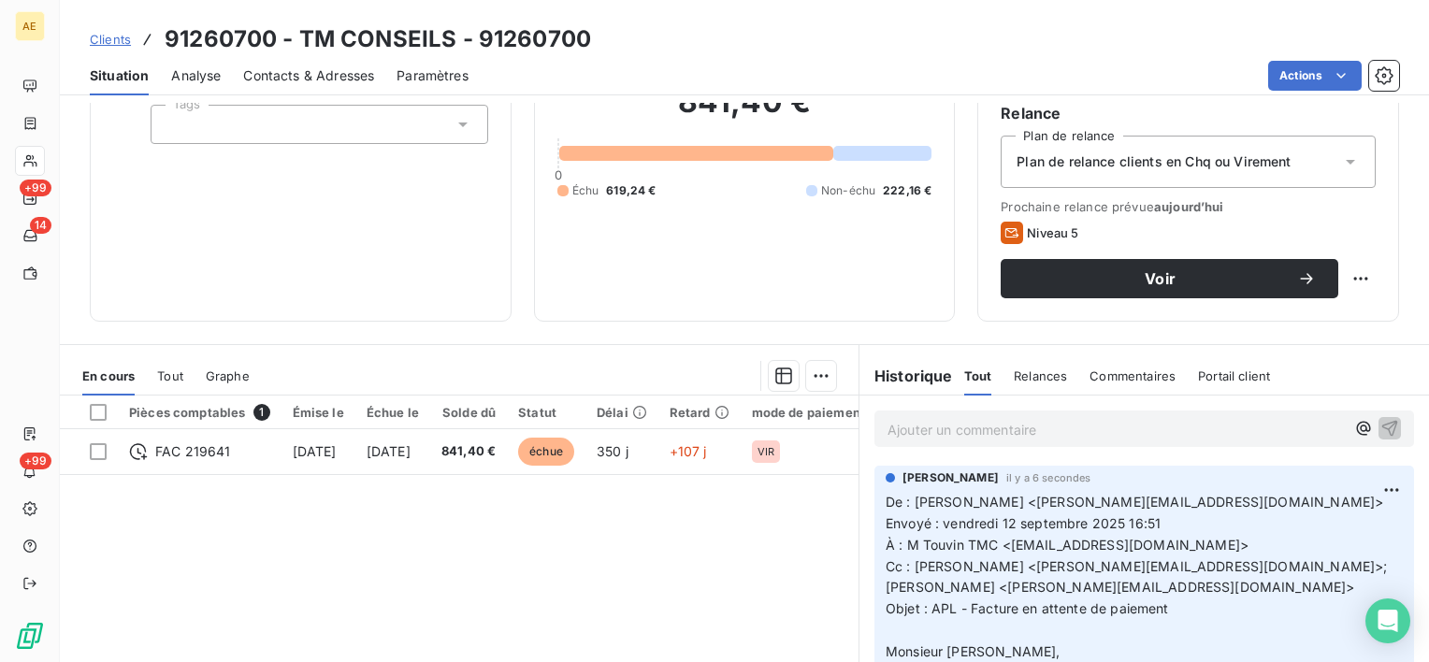
scroll to position [44, 0]
